Goal: Navigation & Orientation: Find specific page/section

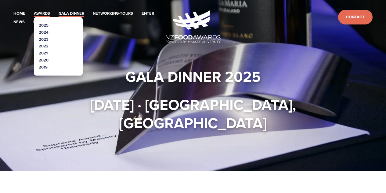
click at [45, 14] on link "Awards" at bounding box center [42, 13] width 16 height 7
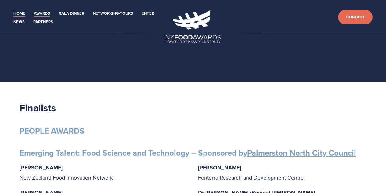
click at [17, 14] on link "Home" at bounding box center [19, 13] width 12 height 7
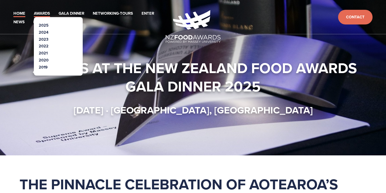
click at [44, 12] on link "Awards" at bounding box center [42, 13] width 16 height 7
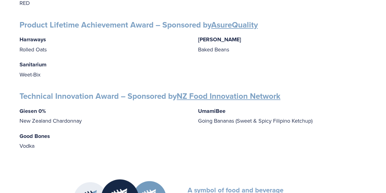
scroll to position [1099, 0]
